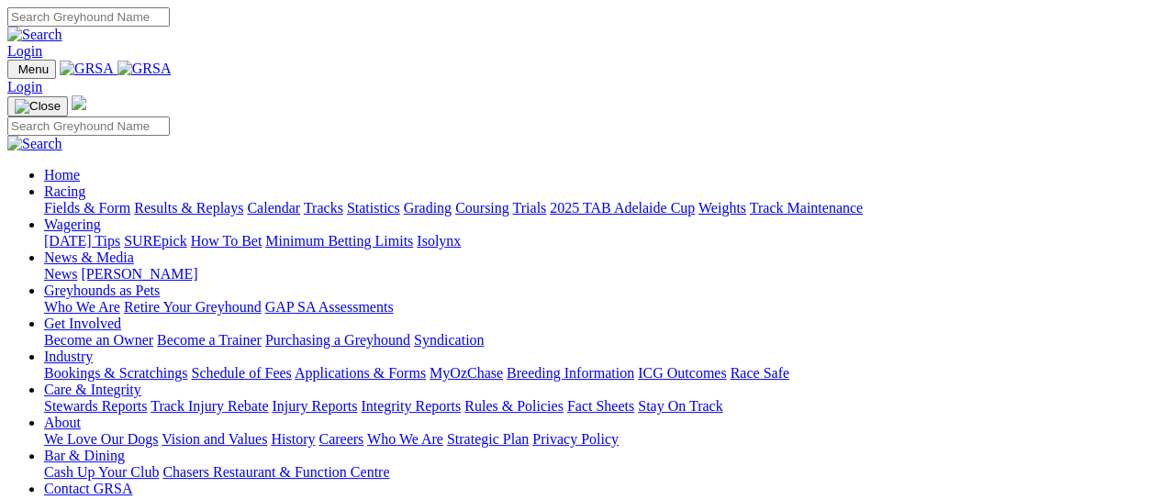
click at [172, 68] on img at bounding box center [144, 69] width 54 height 17
click at [101, 217] on link "Wagering" at bounding box center [72, 225] width 57 height 16
click at [85, 183] on link "Racing" at bounding box center [64, 191] width 41 height 16
click at [237, 200] on link "Results & Replays" at bounding box center [188, 208] width 109 height 16
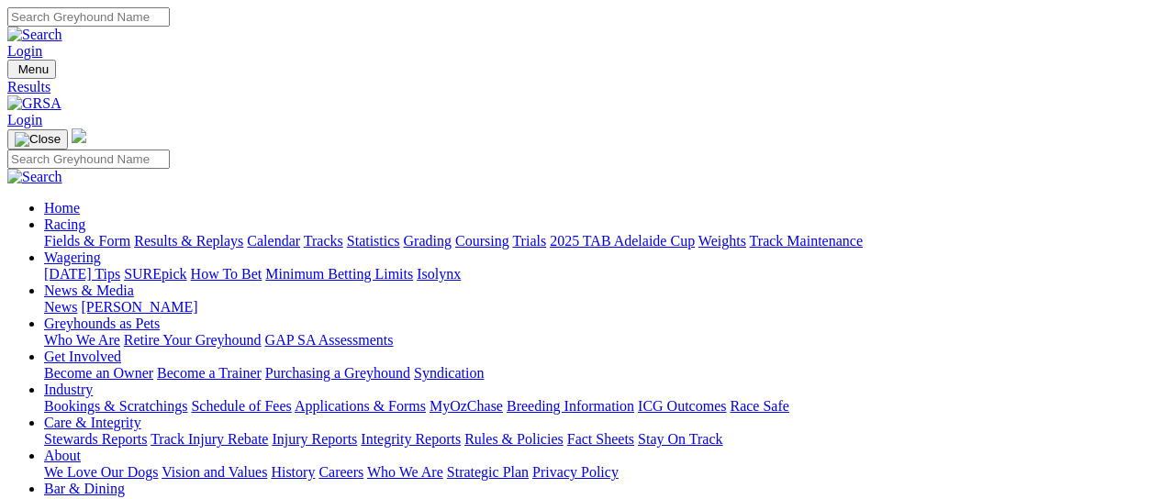
scroll to position [244, 0]
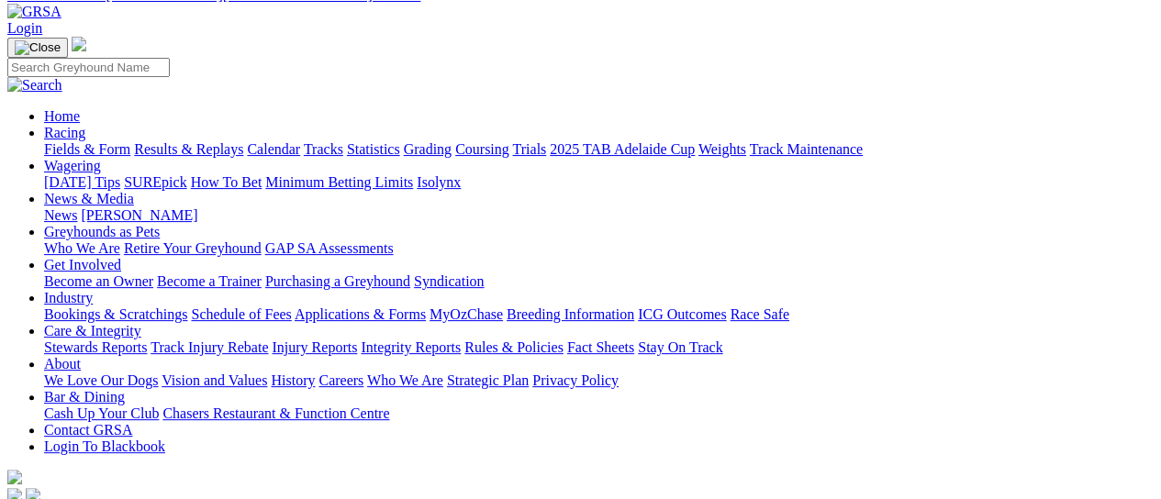
scroll to position [122, 0]
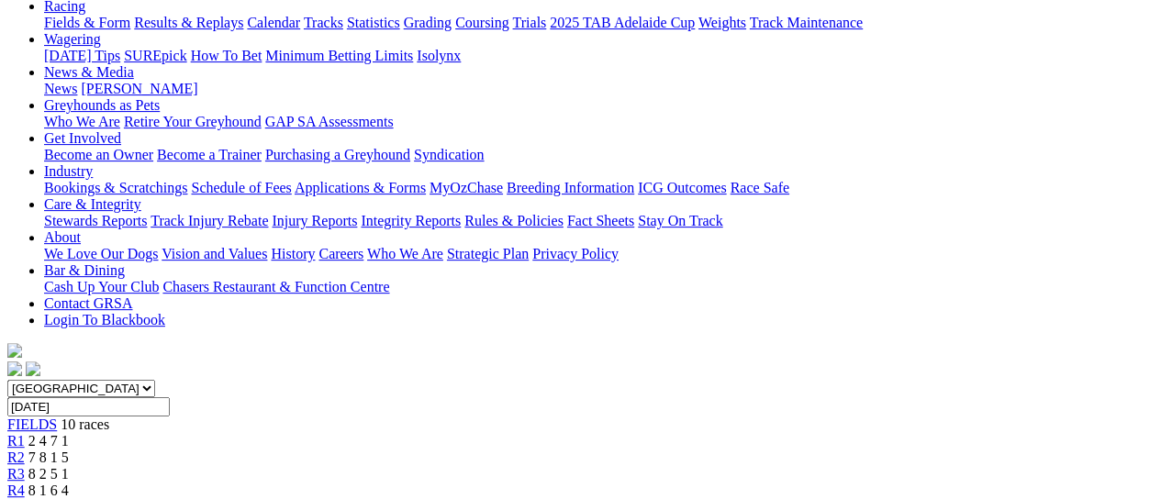
scroll to position [244, 0]
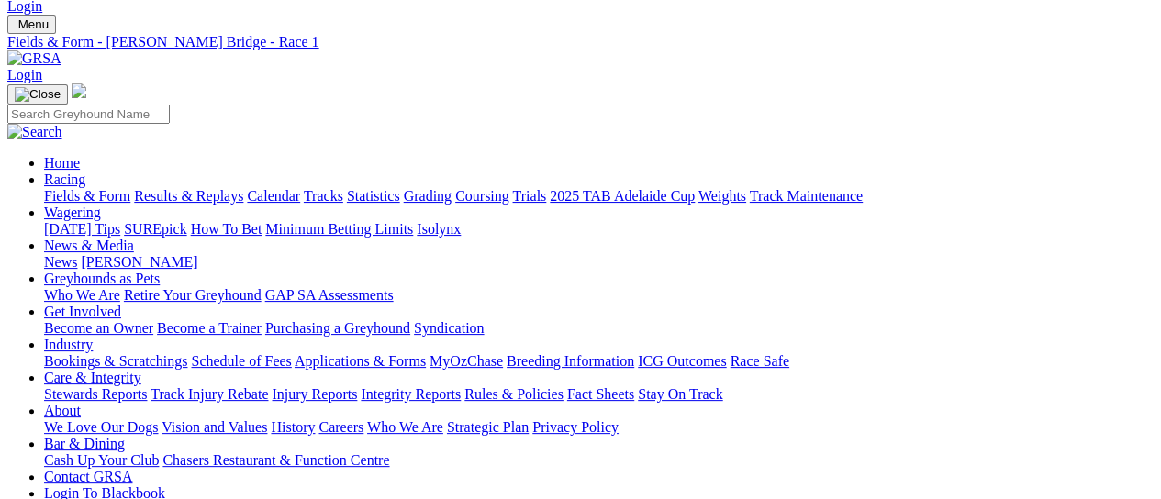
scroll to position [0, 0]
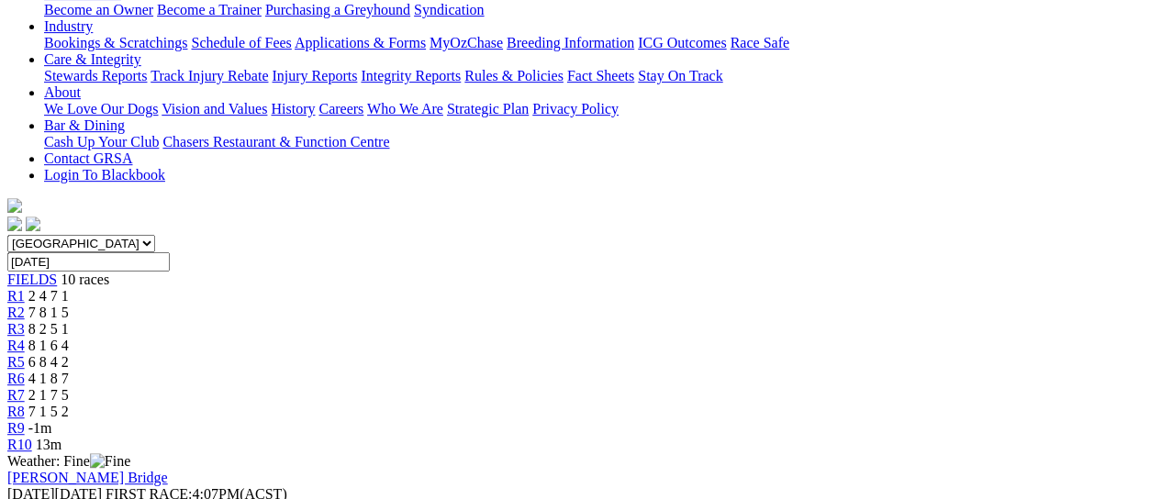
scroll to position [367, 0]
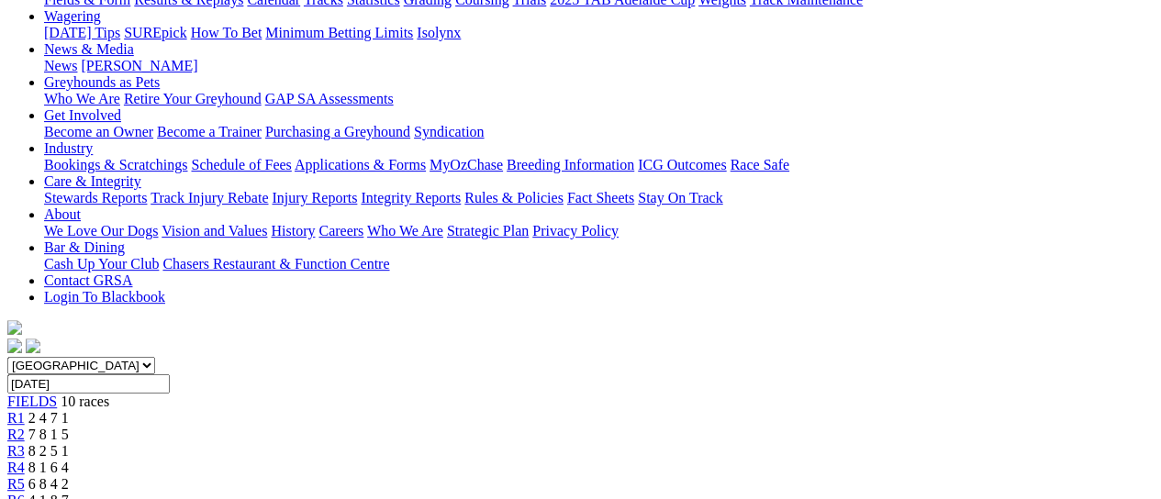
scroll to position [122, 0]
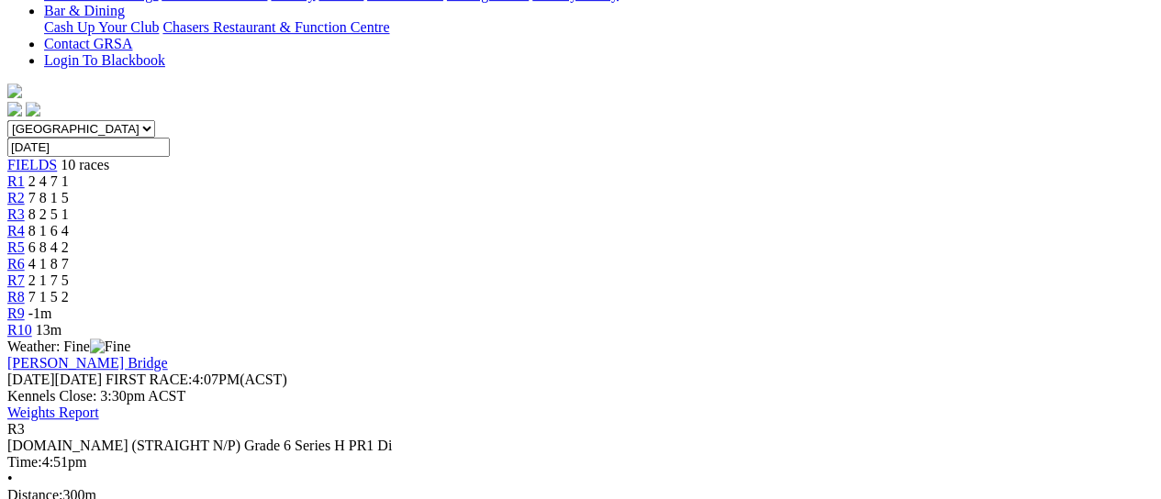
scroll to position [489, 0]
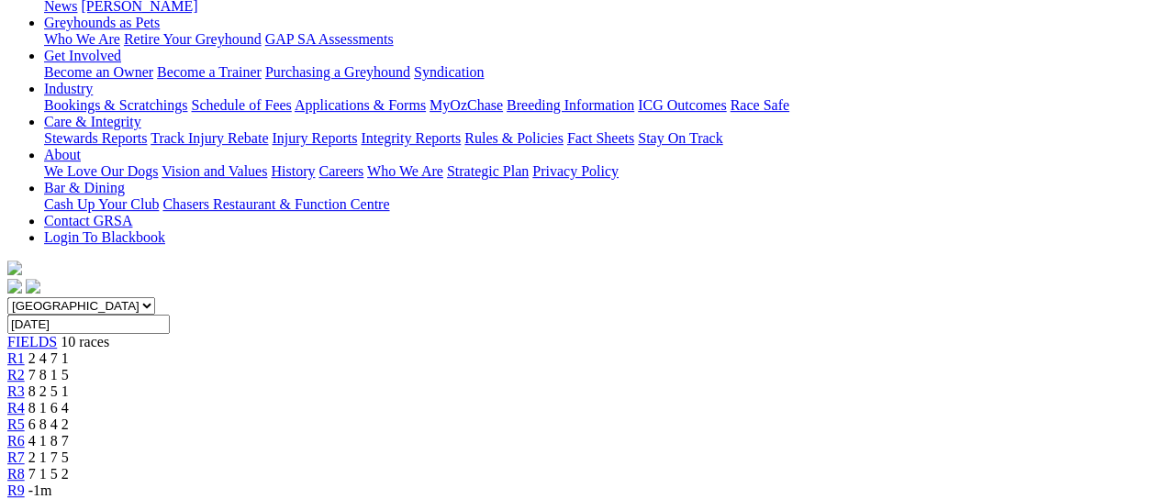
scroll to position [244, 0]
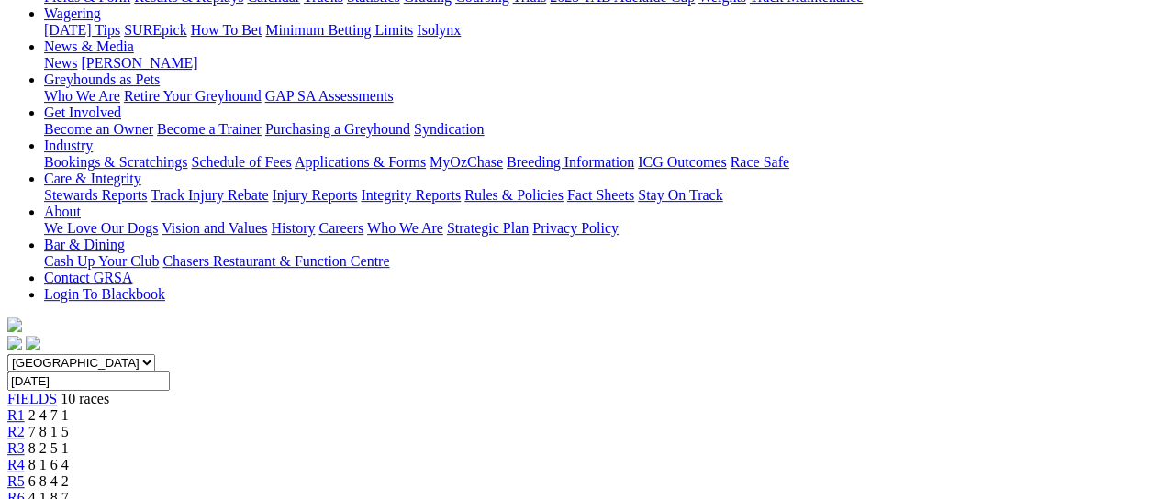
click at [507, 457] on div "R4 8 1 6 4" at bounding box center [580, 465] width 1146 height 17
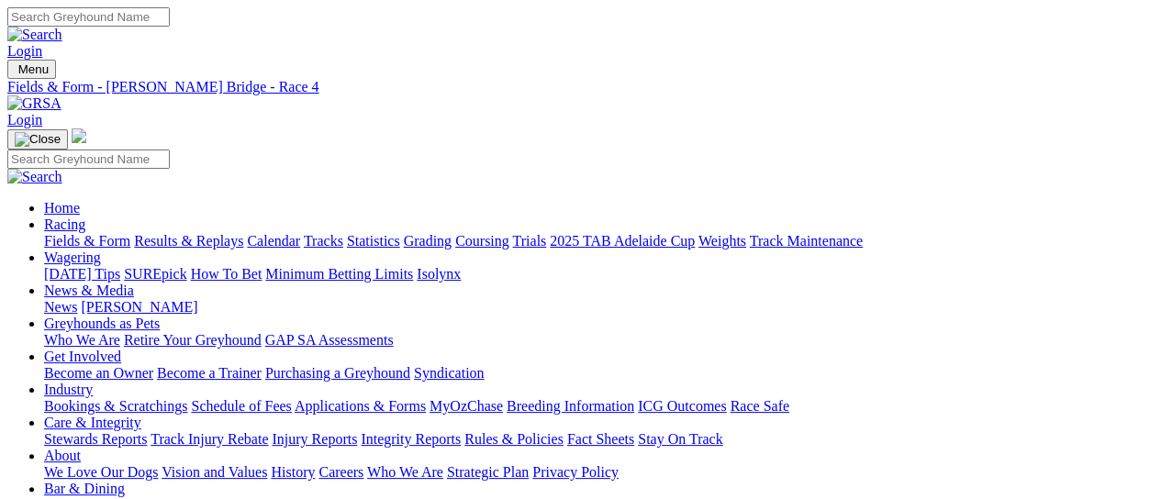
click at [239, 233] on link "Results & Replays" at bounding box center [188, 241] width 109 height 16
